Goal: Check status

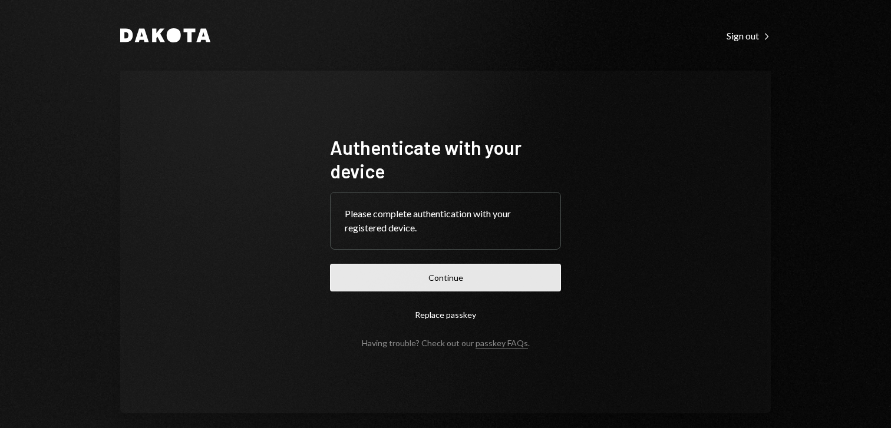
click at [351, 280] on button "Continue" at bounding box center [445, 278] width 231 height 28
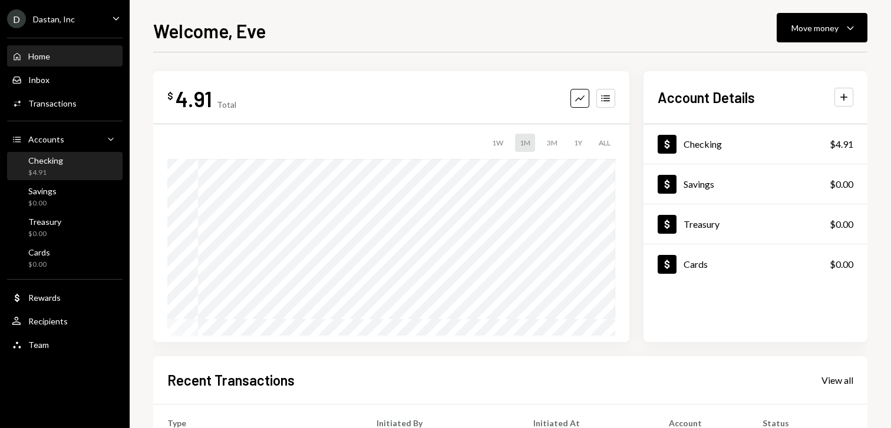
click at [83, 157] on div "Checking $4.91" at bounding box center [65, 167] width 106 height 22
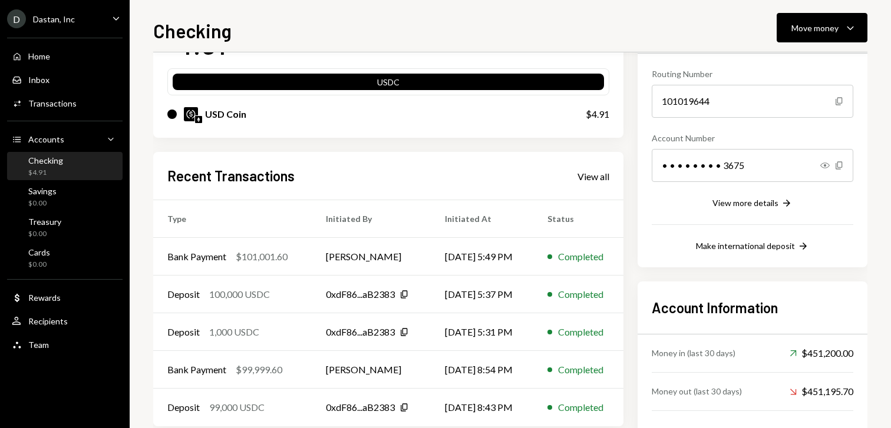
scroll to position [156, 0]
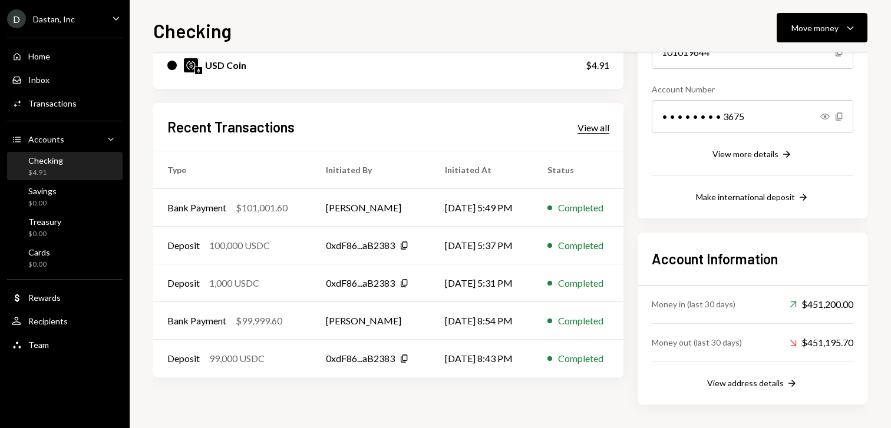
click at [583, 127] on div "View all" at bounding box center [593, 128] width 32 height 12
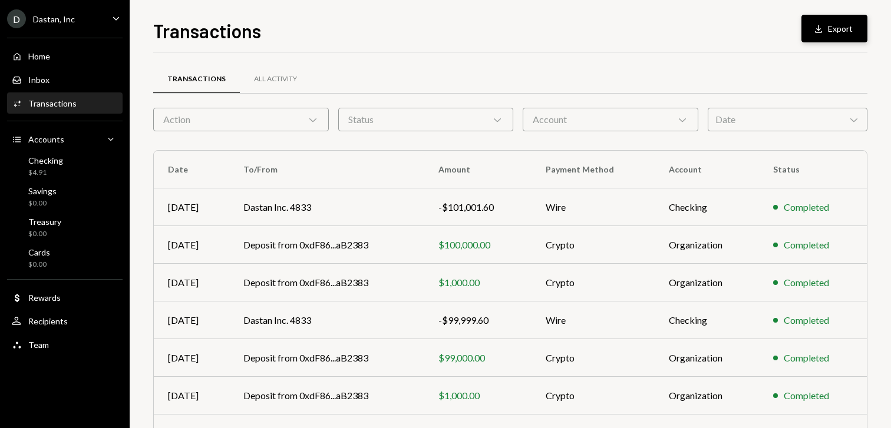
click at [821, 31] on icon "button" at bounding box center [818, 29] width 7 height 8
